Goal: Task Accomplishment & Management: Manage account settings

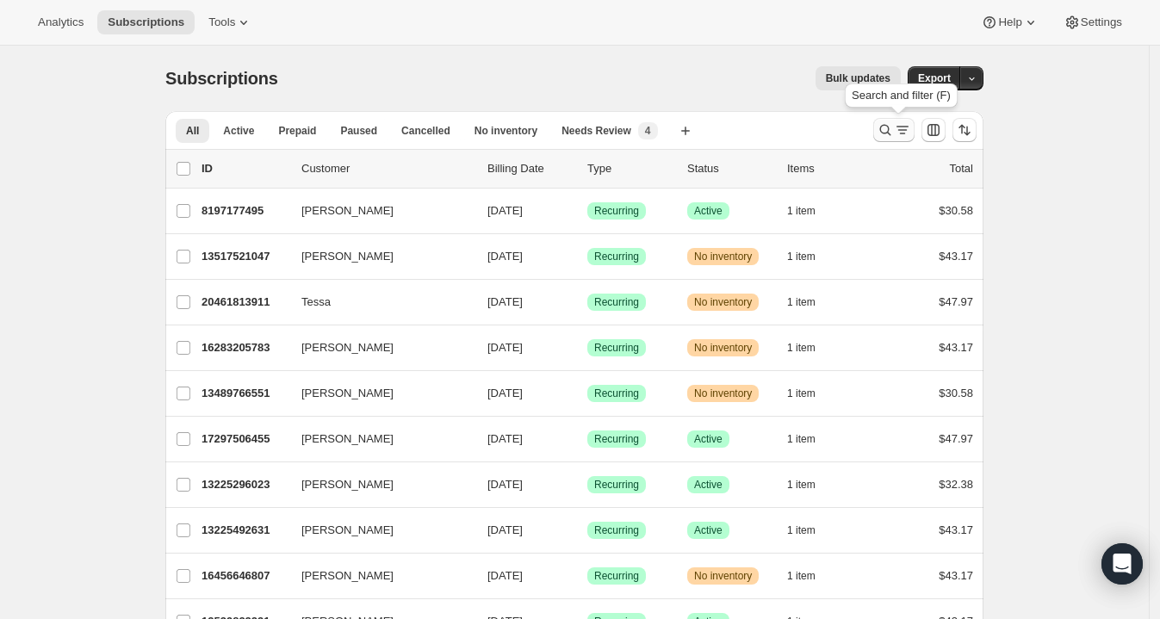
click at [890, 132] on icon "Search and filter results" at bounding box center [885, 129] width 17 height 17
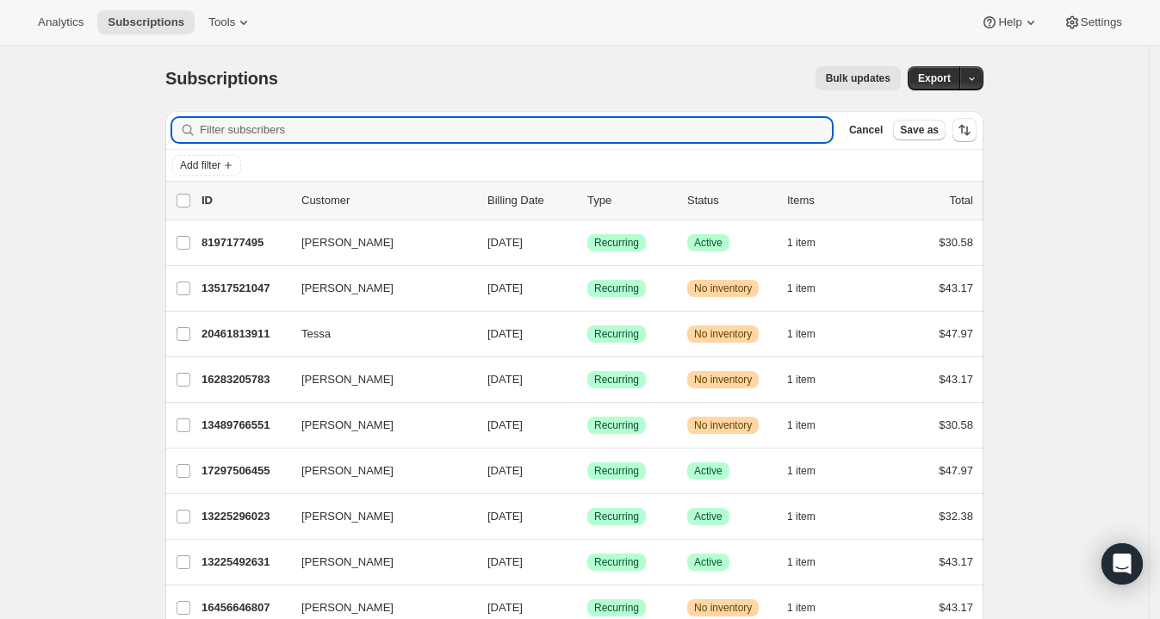
paste input "[EMAIL_ADDRESS][DOMAIN_NAME]"
type input "[EMAIL_ADDRESS][DOMAIN_NAME]"
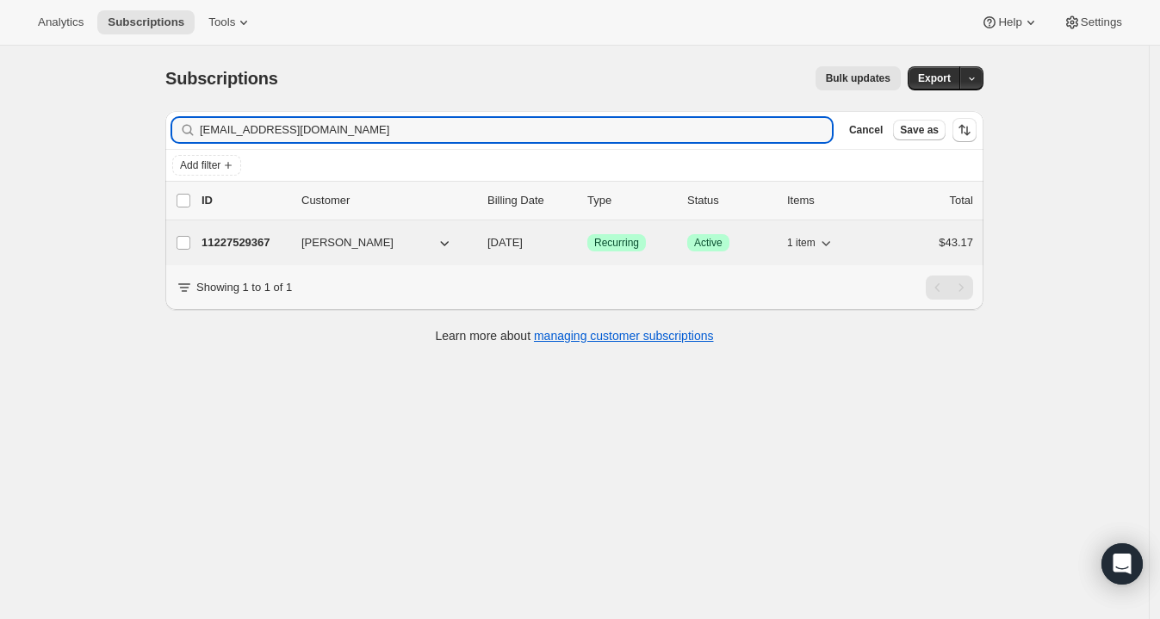
click at [270, 244] on p "11227529367" at bounding box center [245, 242] width 86 height 17
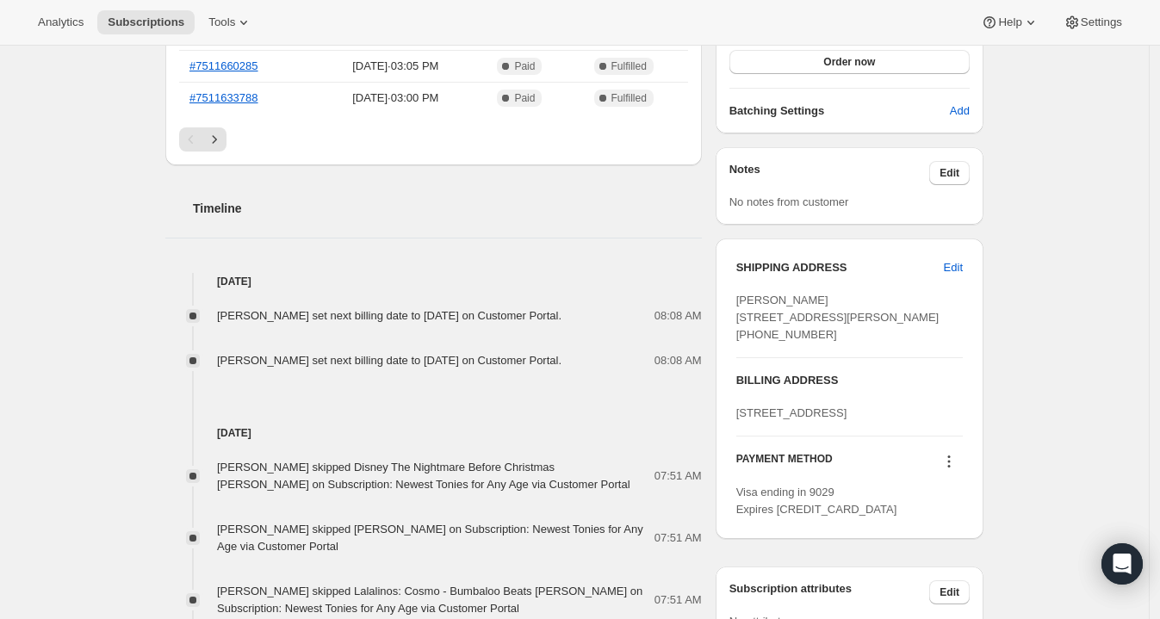
scroll to position [613, 0]
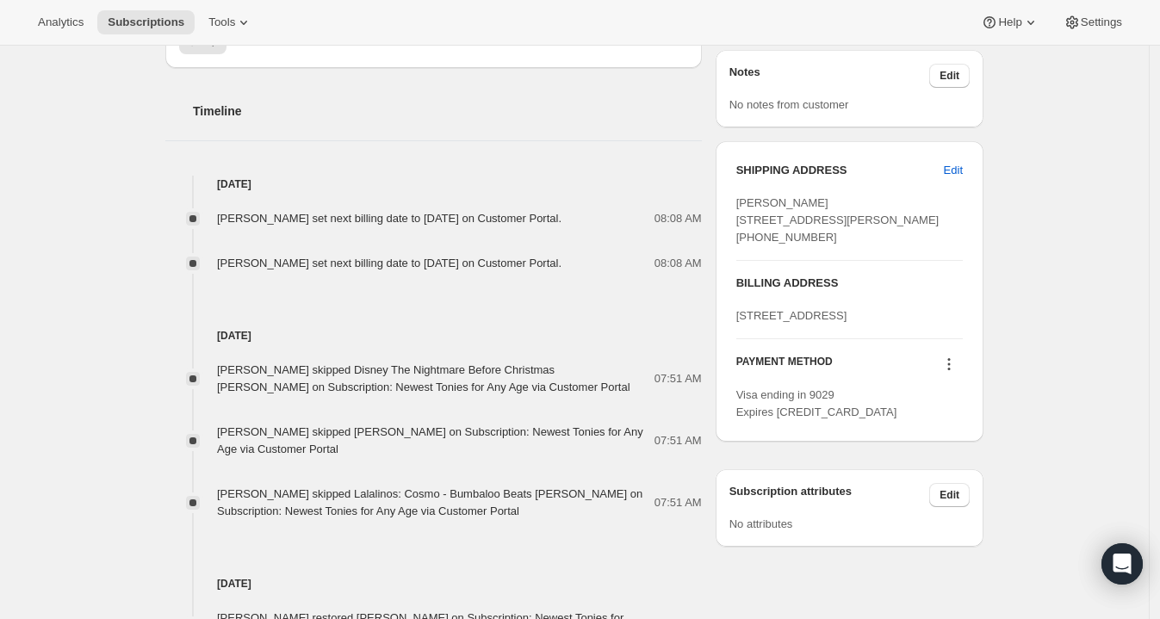
click at [1124, 400] on div "Subscription #11227529367. This page is ready Subscription #11227529367 Success…" at bounding box center [574, 626] width 1149 height 2388
click at [1132, 310] on div "Subscription #11227529367. This page is ready Subscription #11227529367 Success…" at bounding box center [574, 626] width 1149 height 2388
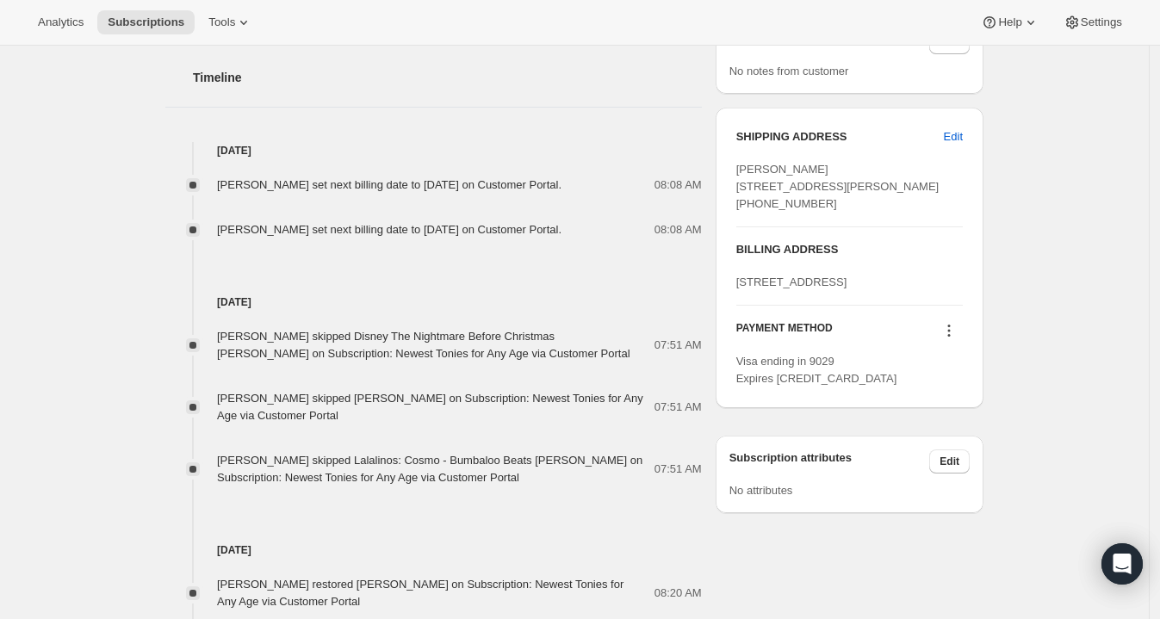
scroll to position [642, 0]
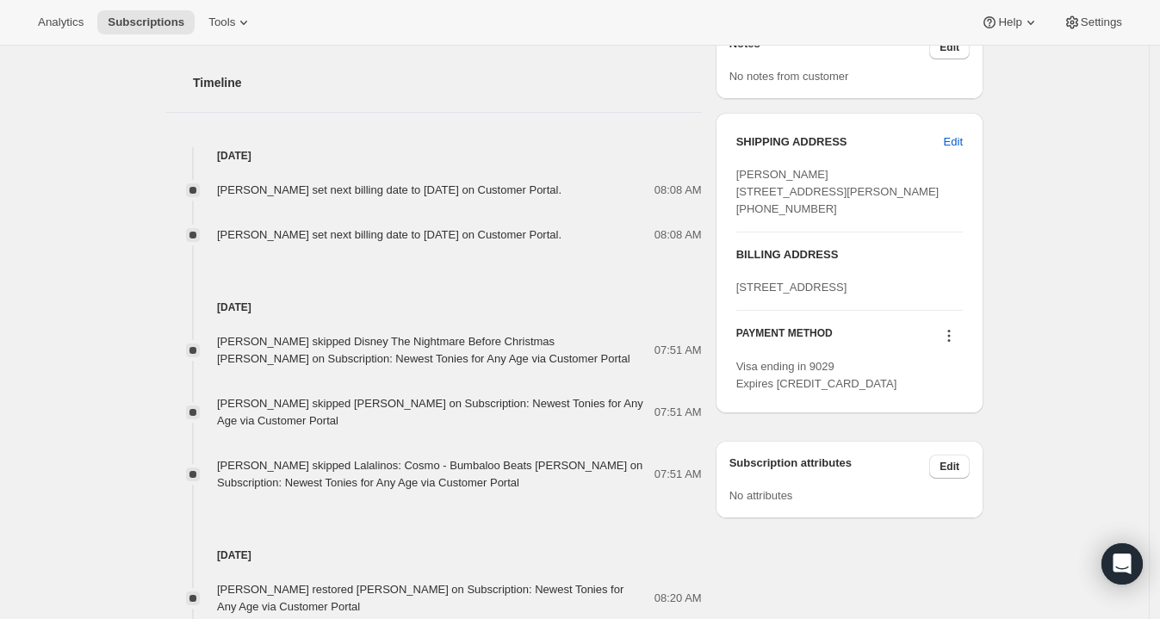
click at [1104, 184] on div "Subscription #11227529367. This page is ready Subscription #11227529367 Success…" at bounding box center [574, 598] width 1149 height 2388
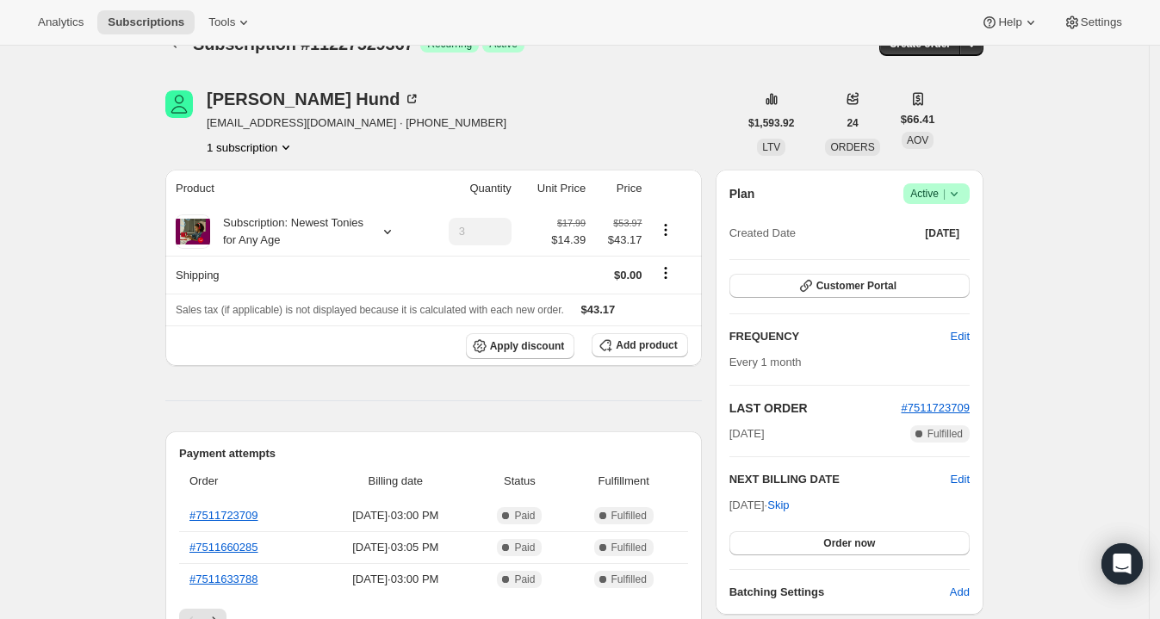
scroll to position [38, 0]
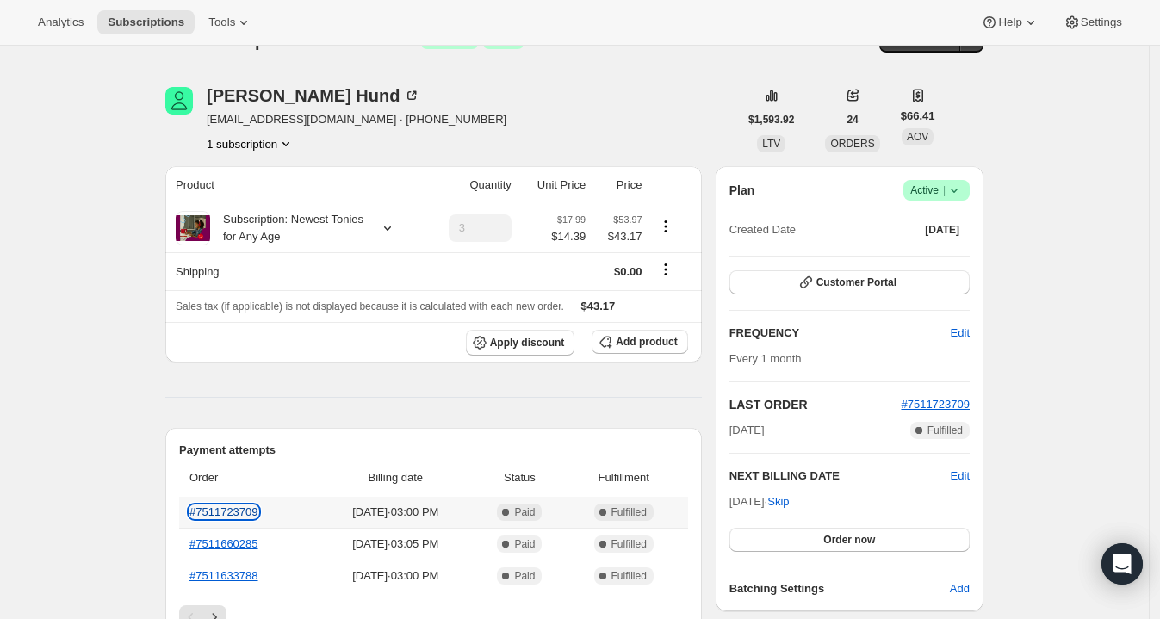
click at [224, 509] on link "#7511723709" at bounding box center [223, 512] width 69 height 13
click at [969, 478] on span "Edit" at bounding box center [960, 476] width 19 height 17
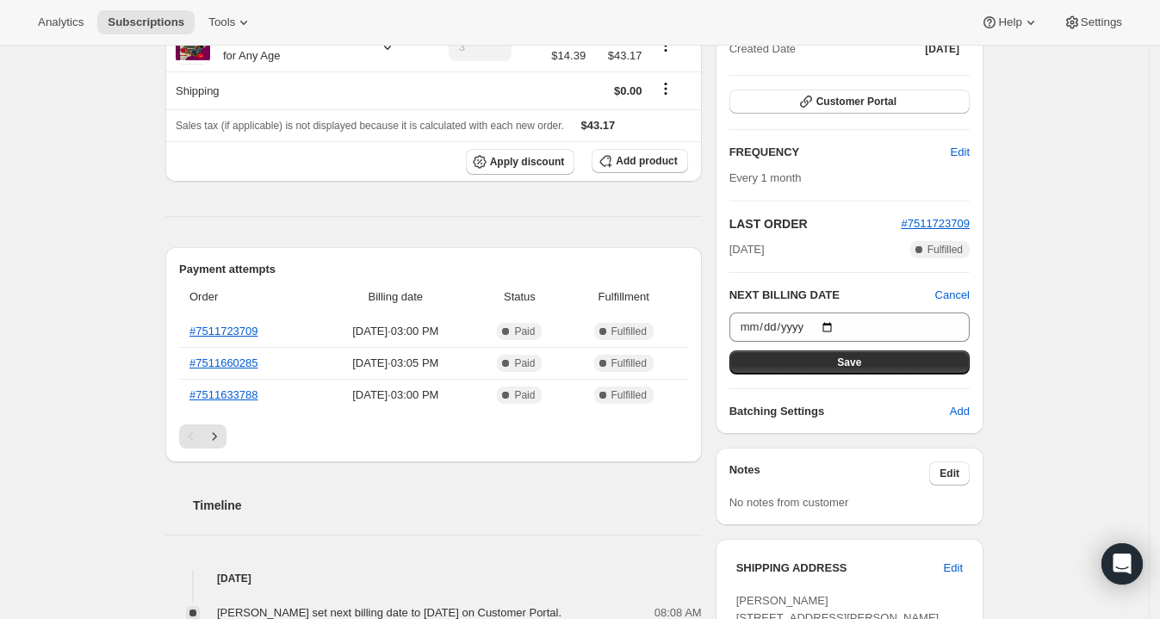
scroll to position [221, 0]
